Goal: Information Seeking & Learning: Find specific page/section

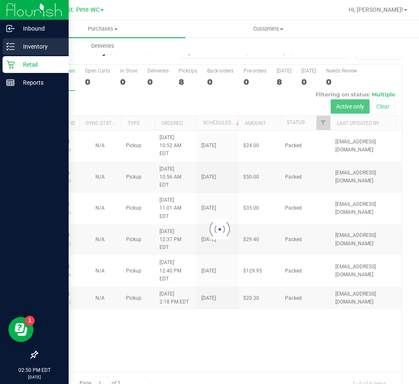
click at [11, 42] on div "Inventory" at bounding box center [36, 46] width 66 height 17
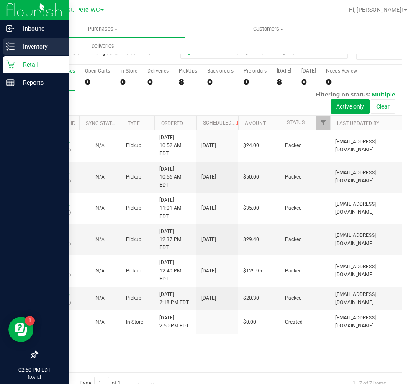
click at [8, 46] on icon at bounding box center [8, 46] width 2 height 1
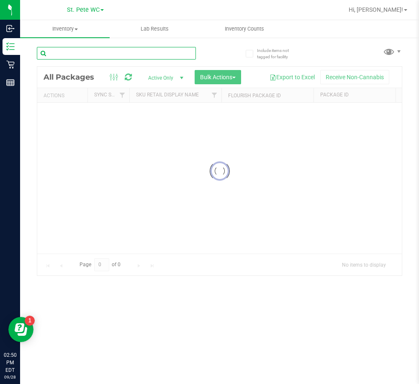
click at [117, 53] on input "text" at bounding box center [116, 53] width 159 height 13
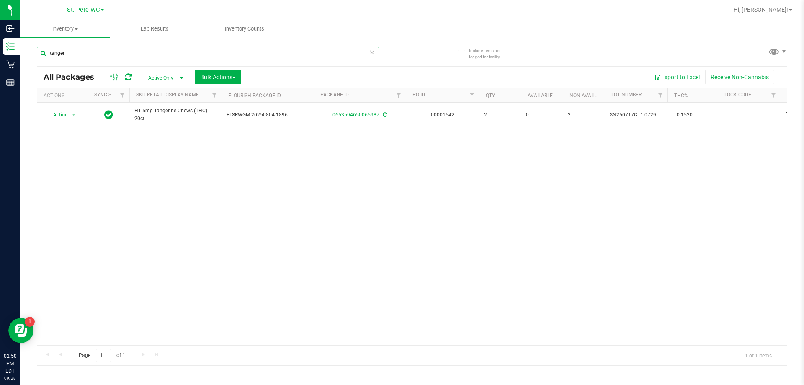
type input "tanger"
click at [419, 201] on div "Action Action Create package Edit attributes Global inventory Locate package Lo…" at bounding box center [412, 224] width 750 height 243
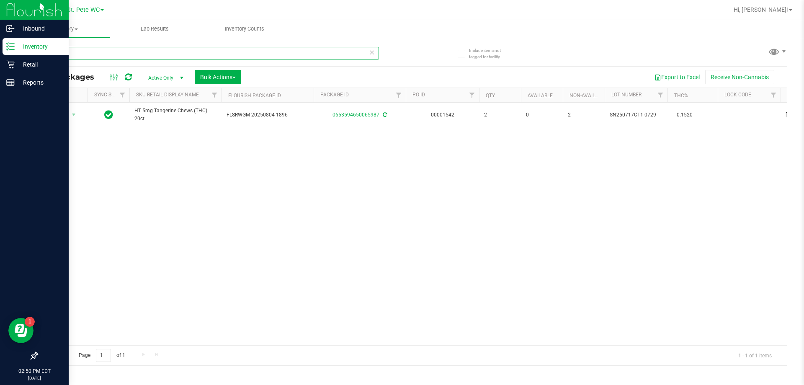
drag, startPoint x: 103, startPoint y: 52, endPoint x: 0, endPoint y: 47, distance: 102.7
click at [0, 47] on div "Inbound Inventory Retail Reports 02:50 PM EDT [DATE] 09/28 St. [PERSON_NAME] WC…" at bounding box center [402, 192] width 804 height 385
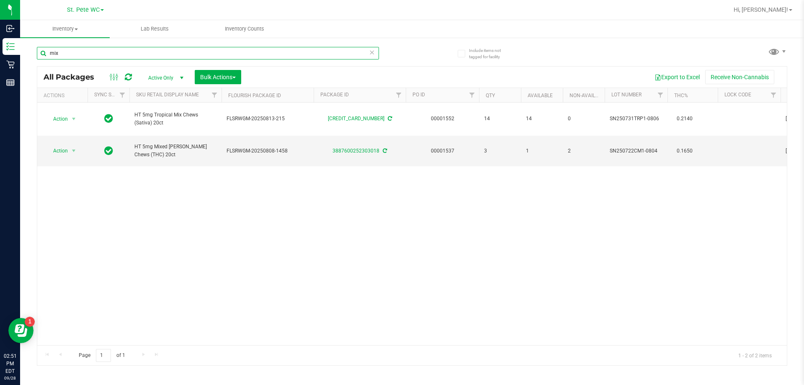
type input "mix"
click at [140, 205] on div "Action Action Create package Edit attributes Global inventory Locate package Lo…" at bounding box center [412, 224] width 750 height 243
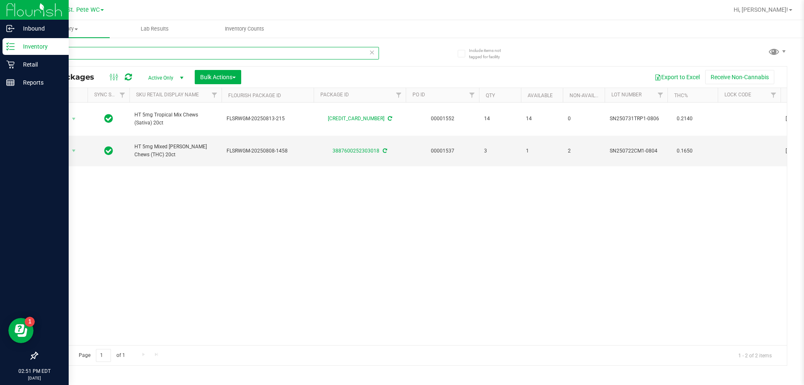
drag, startPoint x: 67, startPoint y: 57, endPoint x: 1, endPoint y: 47, distance: 67.4
click at [1, 47] on div "Inbound Inventory Retail Reports 02:51 PM EDT [DATE] 09/28 St. [PERSON_NAME] WC…" at bounding box center [402, 192] width 804 height 385
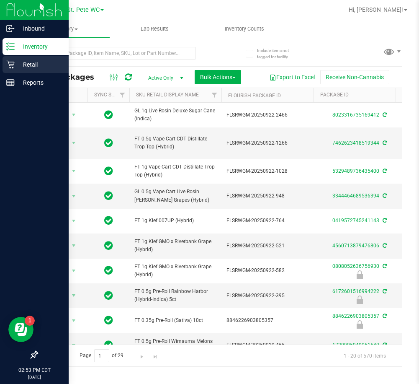
click at [16, 62] on p "Retail" at bounding box center [40, 64] width 50 height 10
